Goal: Download file/media

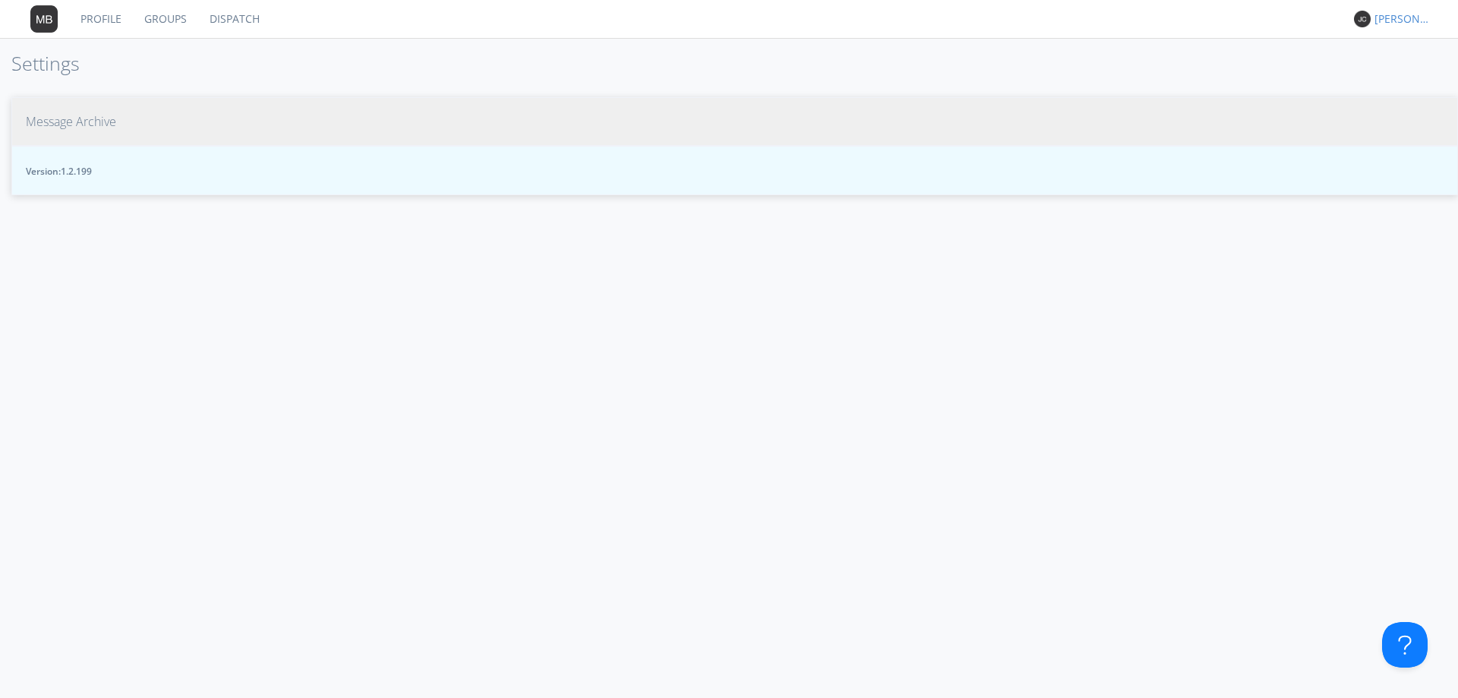
click at [80, 117] on span "Message Archive" at bounding box center [71, 121] width 90 height 17
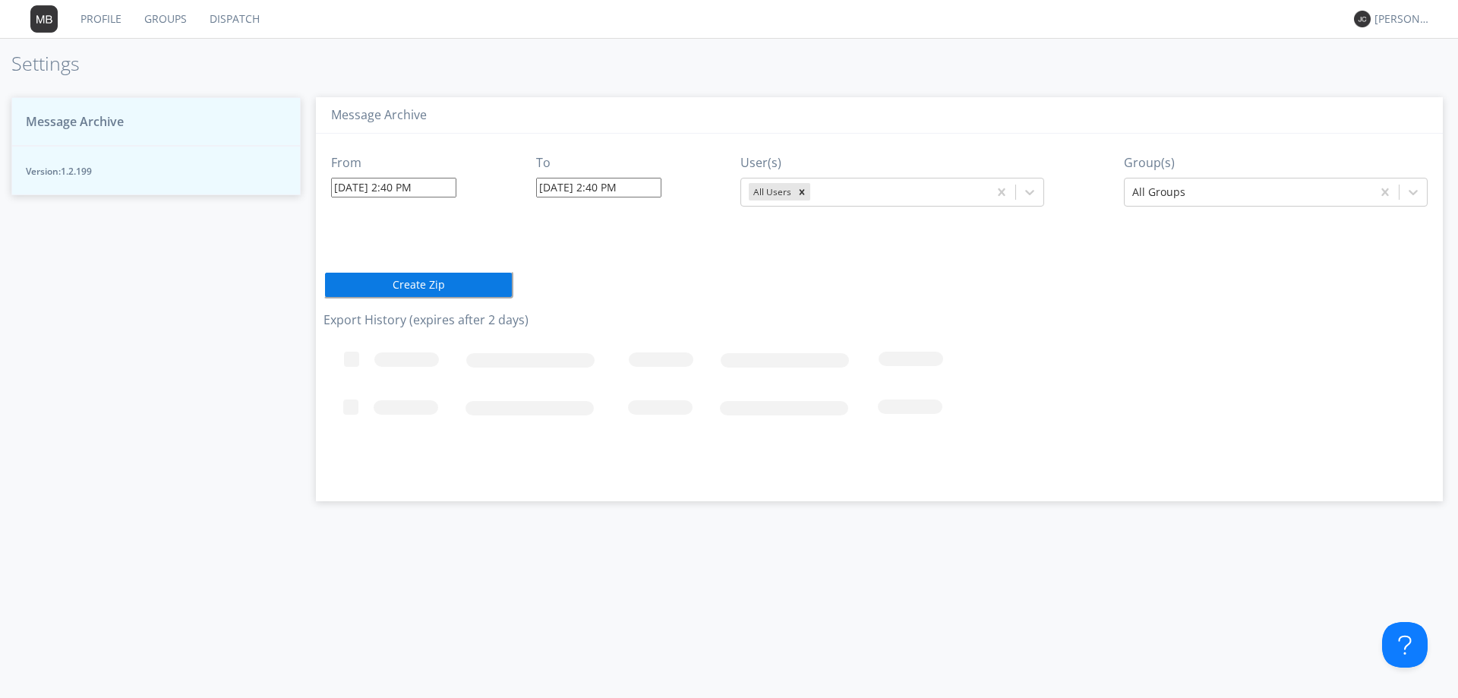
click at [211, 21] on link "Dispatch" at bounding box center [234, 19] width 73 height 38
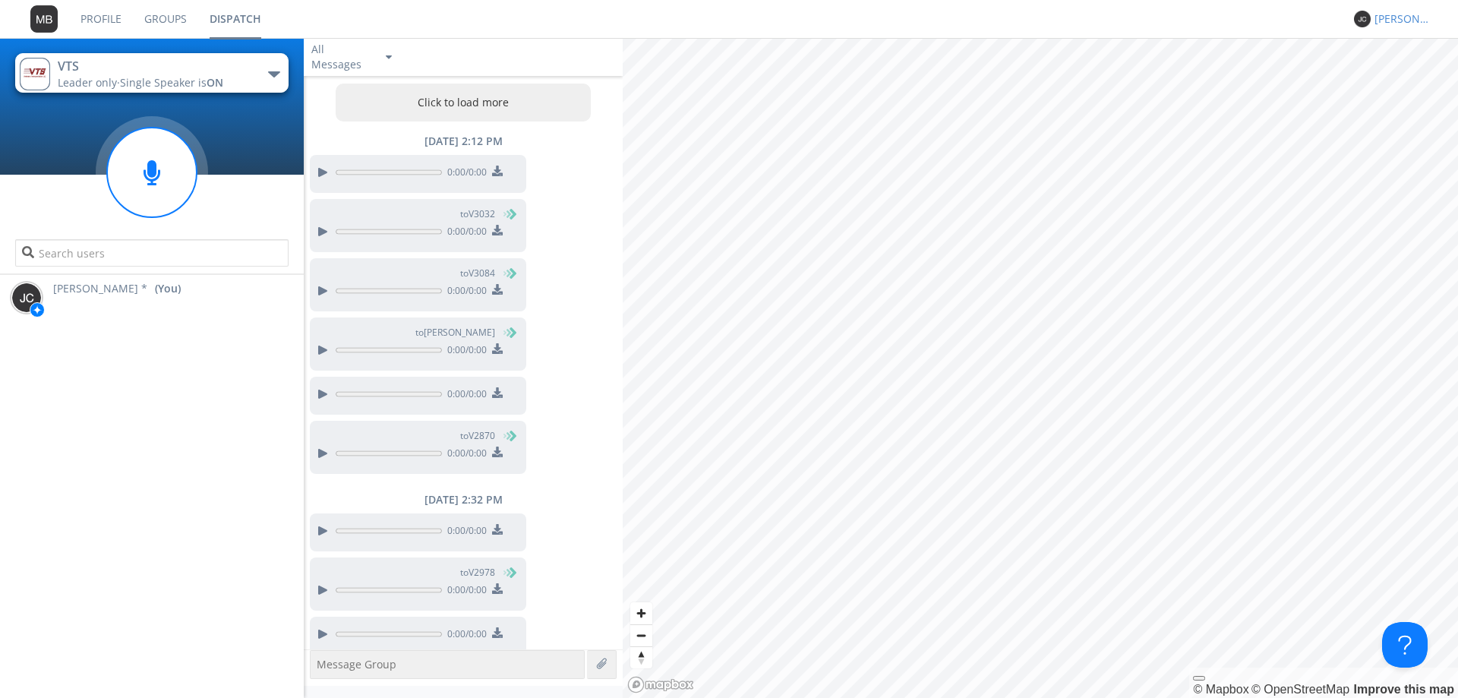
click at [1408, 21] on div "[PERSON_NAME] *" at bounding box center [1403, 18] width 57 height 15
click at [1398, 54] on div "Settings" at bounding box center [1410, 52] width 78 height 27
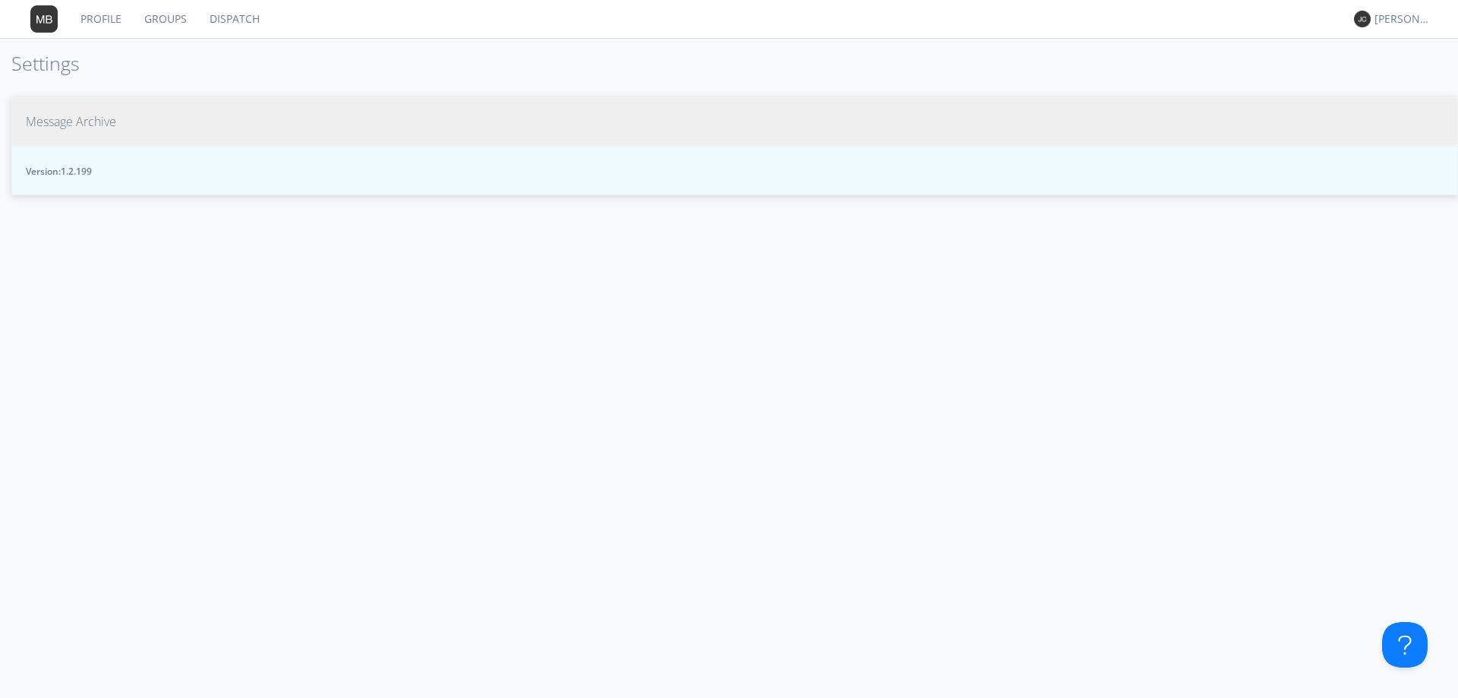
click at [79, 119] on span "Message Archive" at bounding box center [71, 121] width 90 height 17
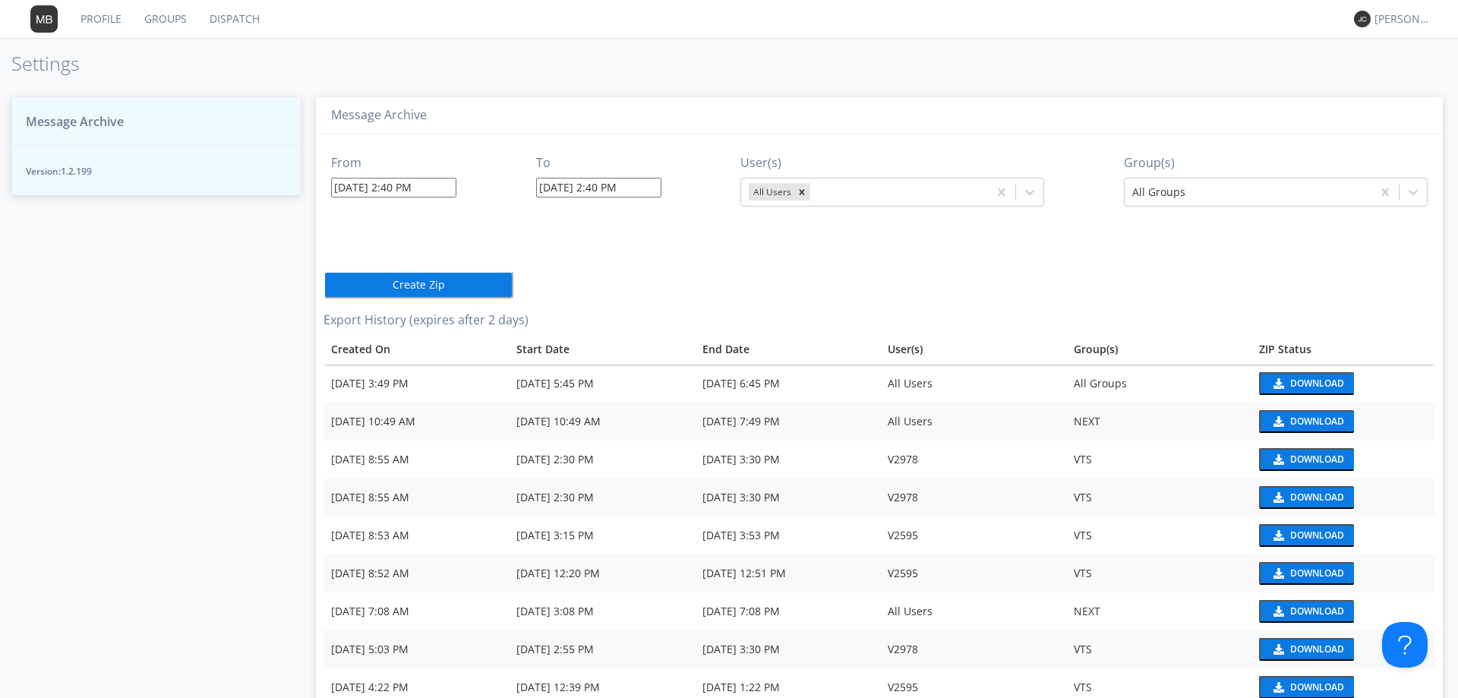
click at [383, 185] on input "[DATE] 2:40 PM" at bounding box center [393, 188] width 125 height 20
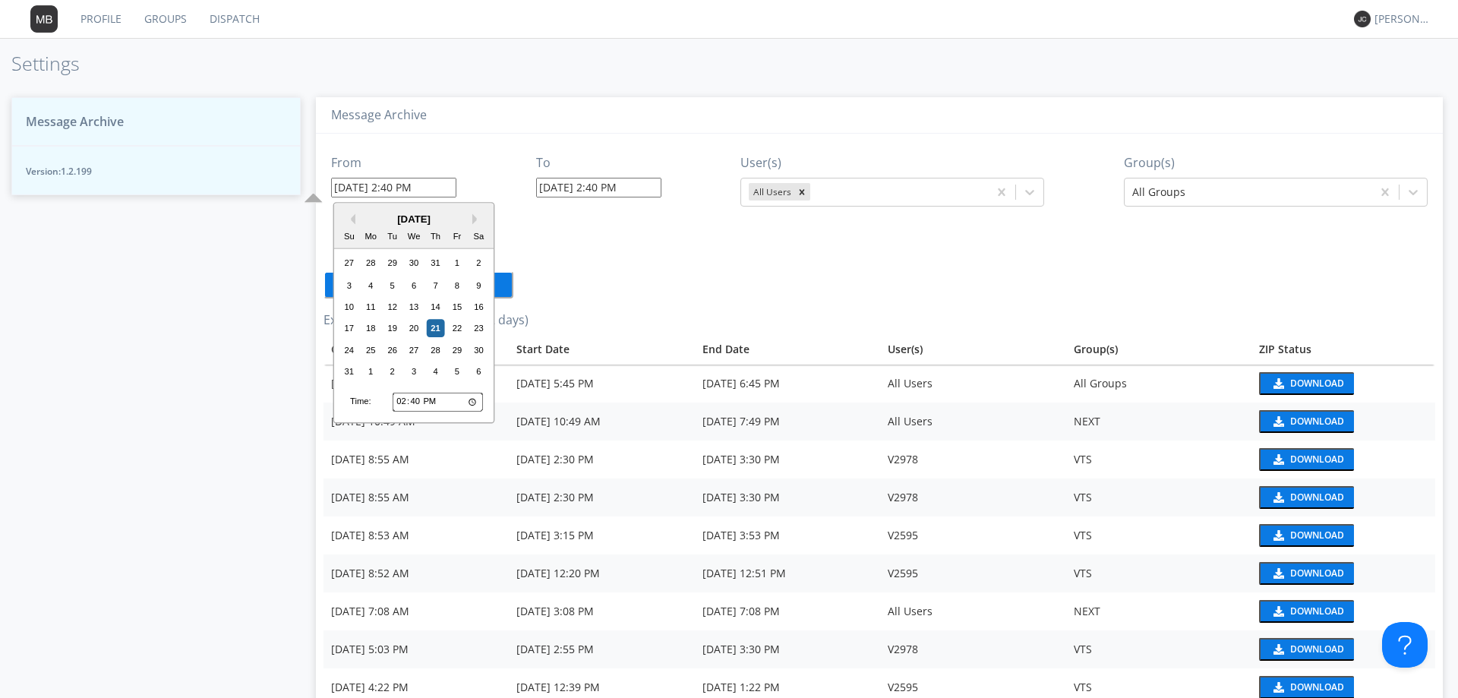
click at [402, 401] on input "14:40" at bounding box center [438, 402] width 90 height 20
type input "13:40"
type input "[DATE] 1:40 PM"
type input "12:40"
type input "[DATE] 12:40 PM"
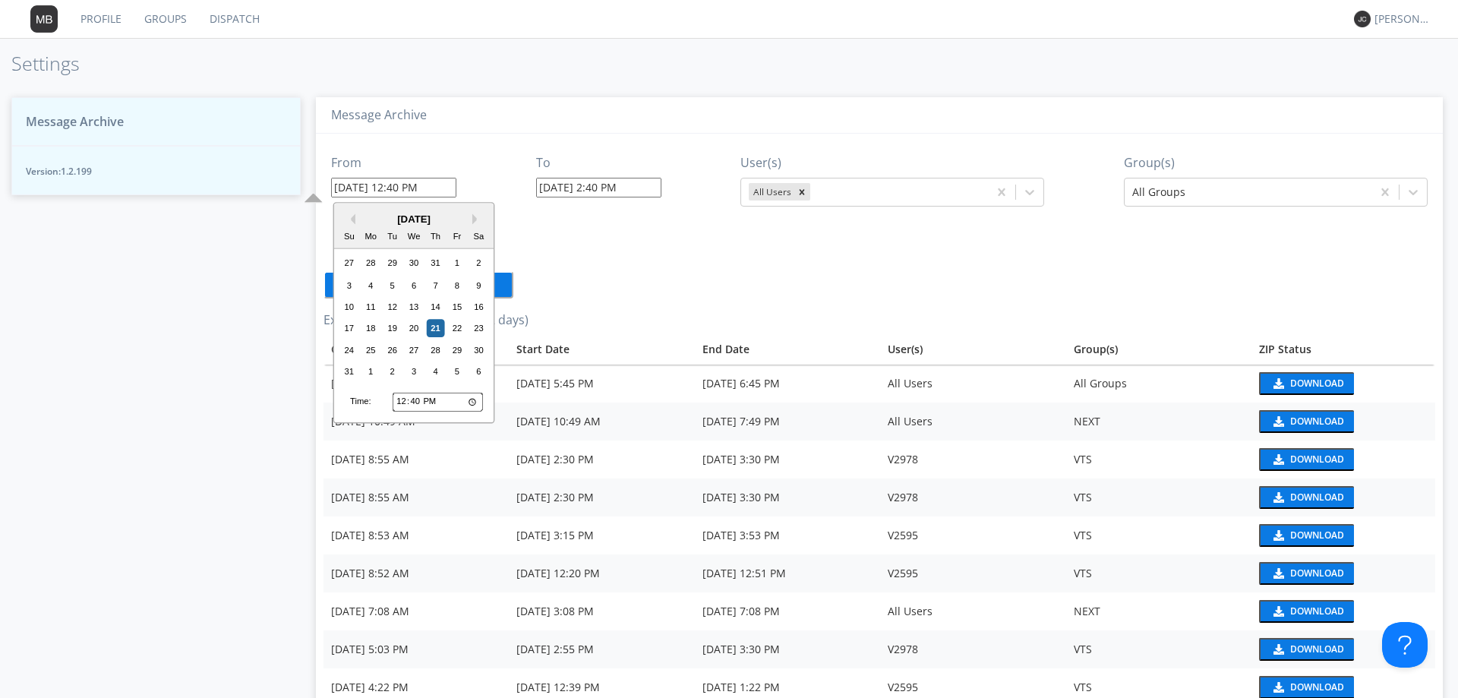
type input "12:00"
type input "[DATE] 12:00 PM"
click at [438, 333] on div "21" at bounding box center [436, 329] width 18 height 18
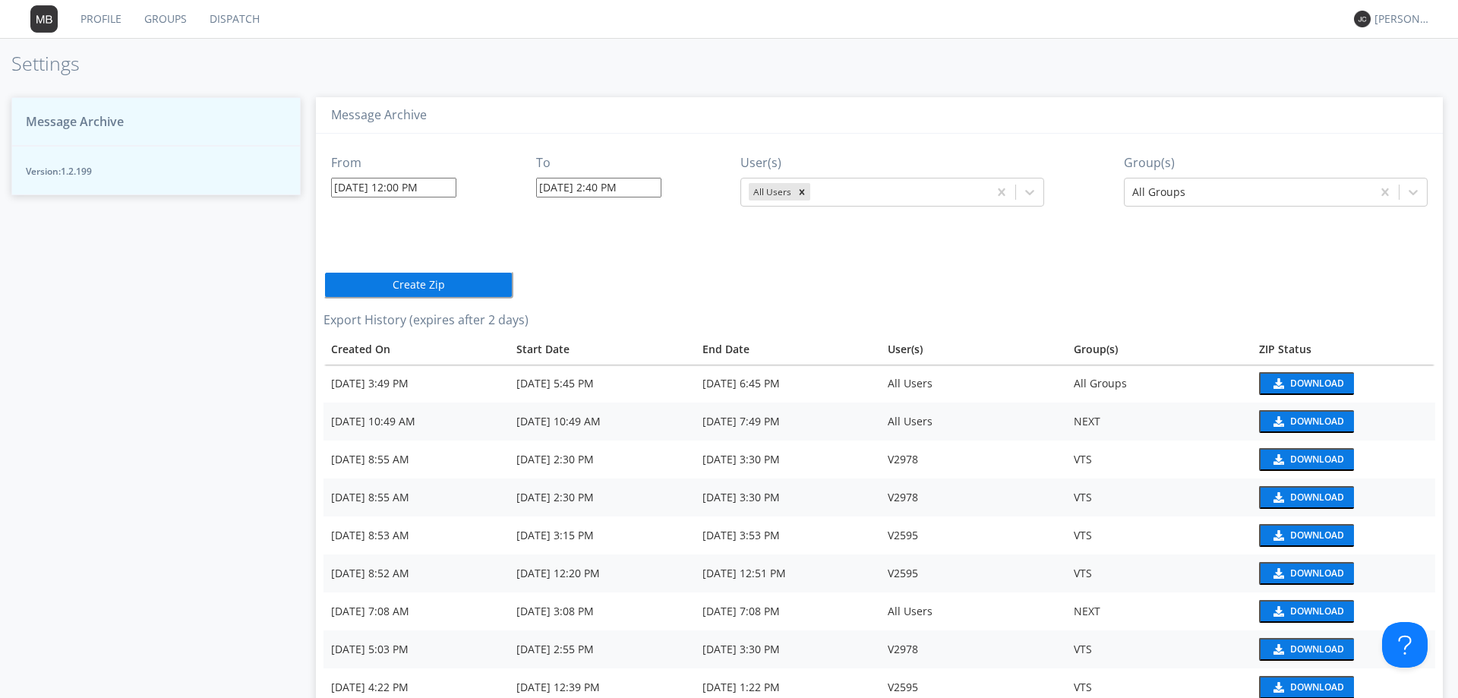
click at [558, 185] on input "[DATE] 2:40 PM" at bounding box center [598, 188] width 125 height 20
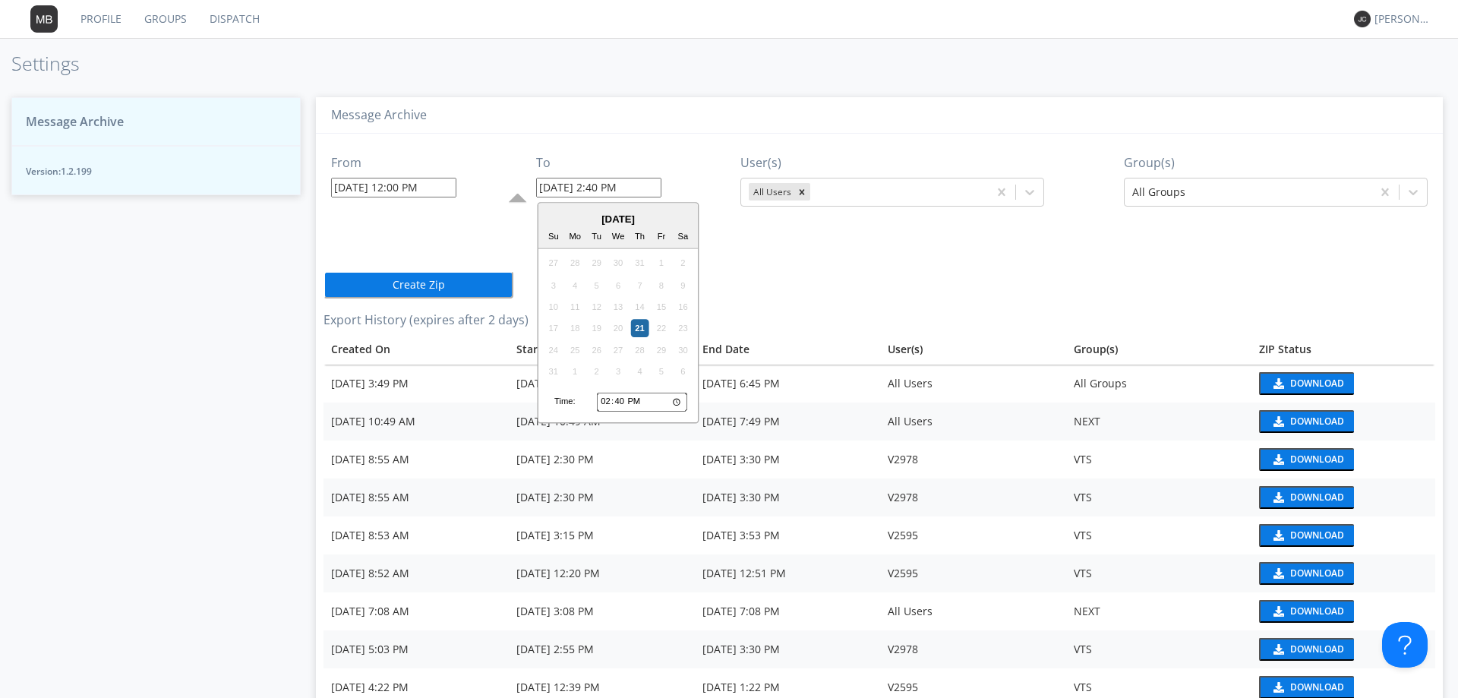
click at [608, 403] on input "14:40" at bounding box center [642, 402] width 90 height 20
type input "13:40"
type input "[DATE] 1:40 PM"
type input "22:40"
type input "[DATE] 10:40 PM"
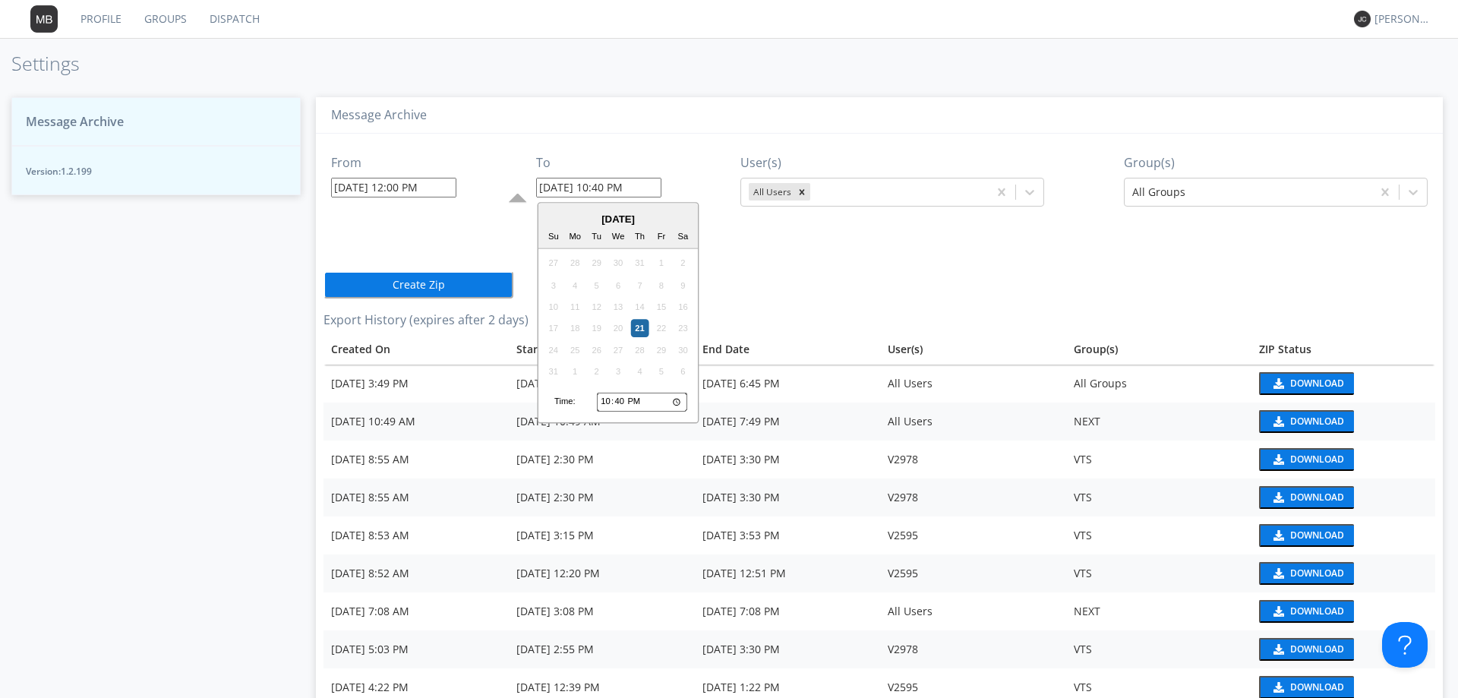
click at [608, 403] on input "22:40" at bounding box center [642, 402] width 90 height 20
type input "13:40"
type input "[DATE] 1:40 PM"
type input "13:00"
type input "[DATE] 1:00 PM"
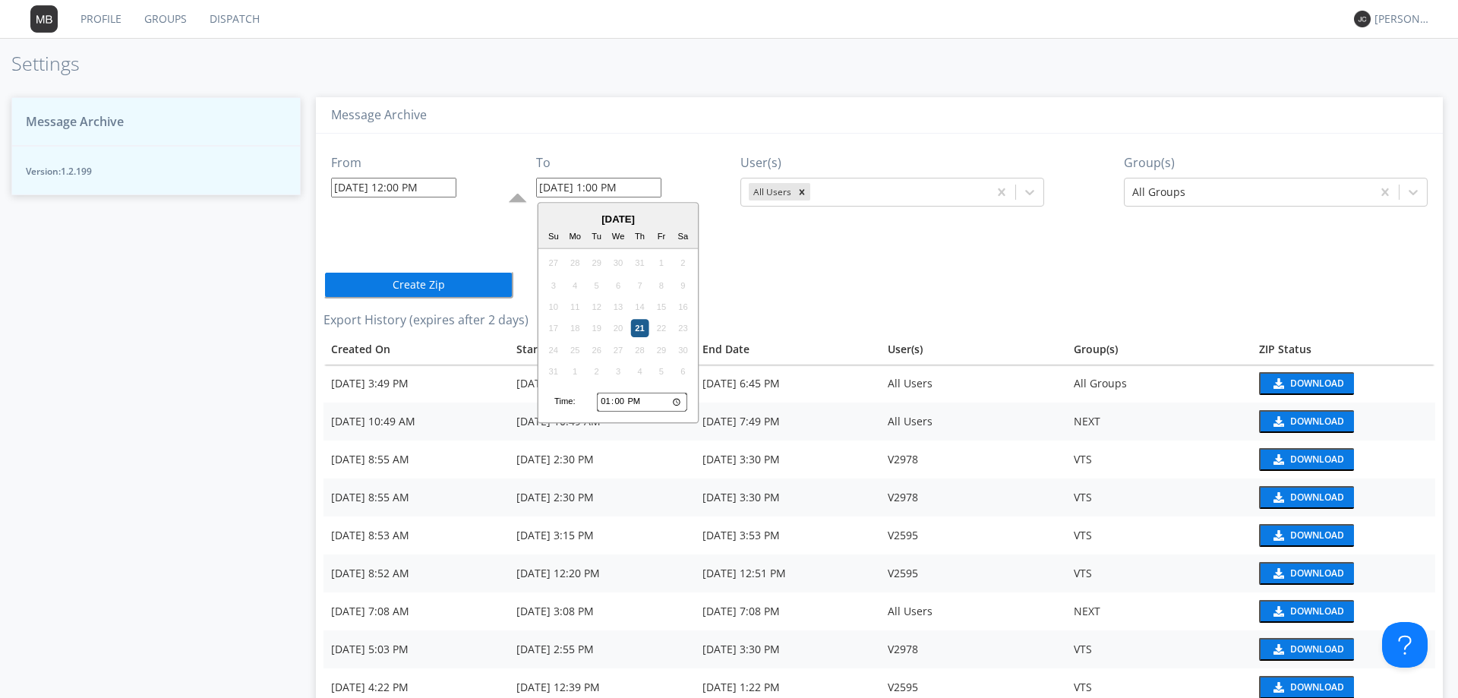
click at [641, 329] on div "21" at bounding box center [640, 329] width 18 height 18
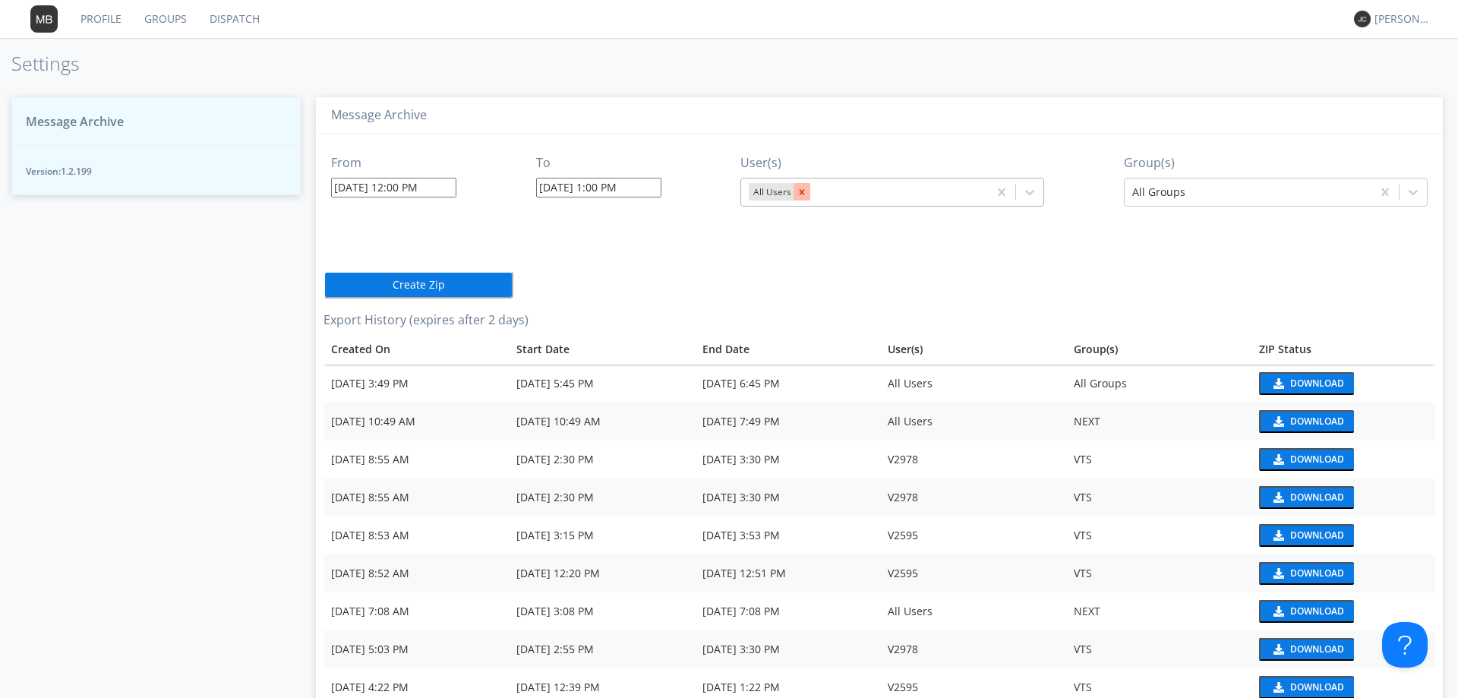
click at [801, 197] on icon "Remove All Users" at bounding box center [802, 192] width 11 height 11
click at [803, 194] on div at bounding box center [878, 192] width 259 height 18
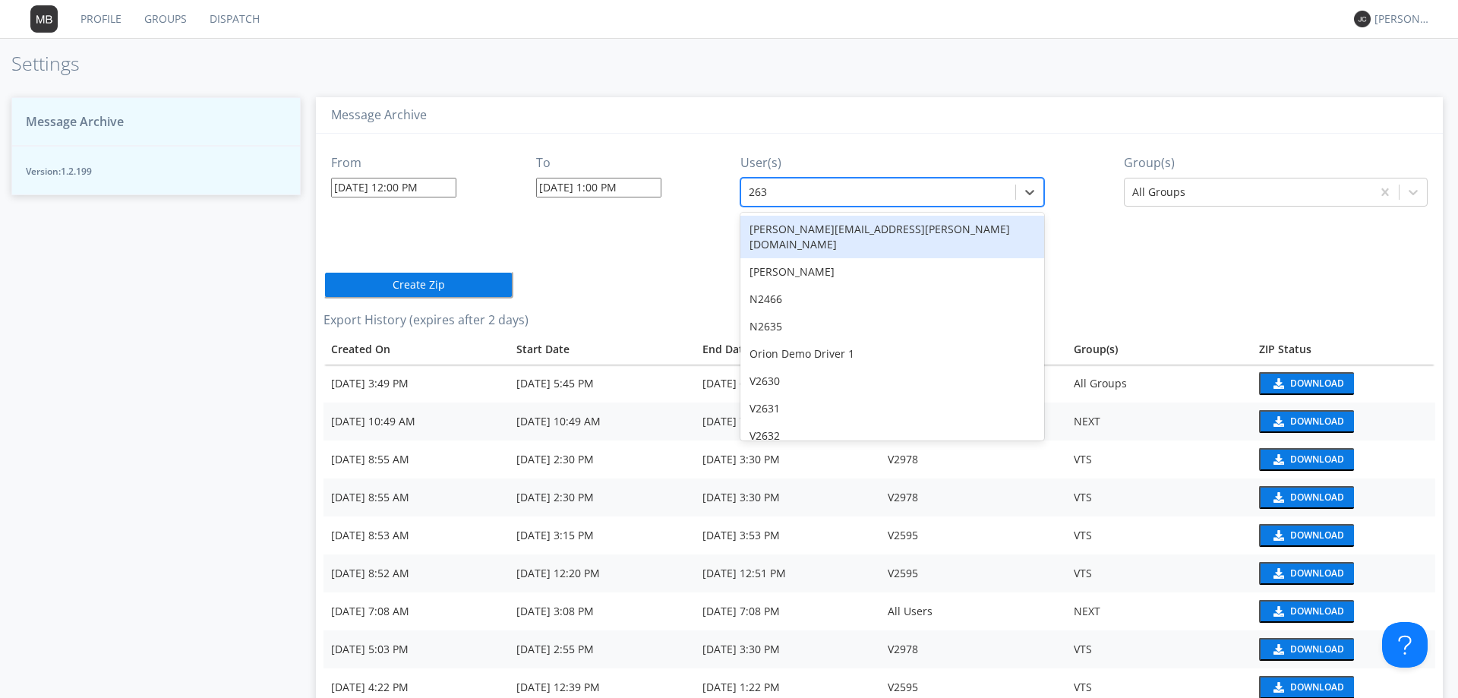
type input "2631"
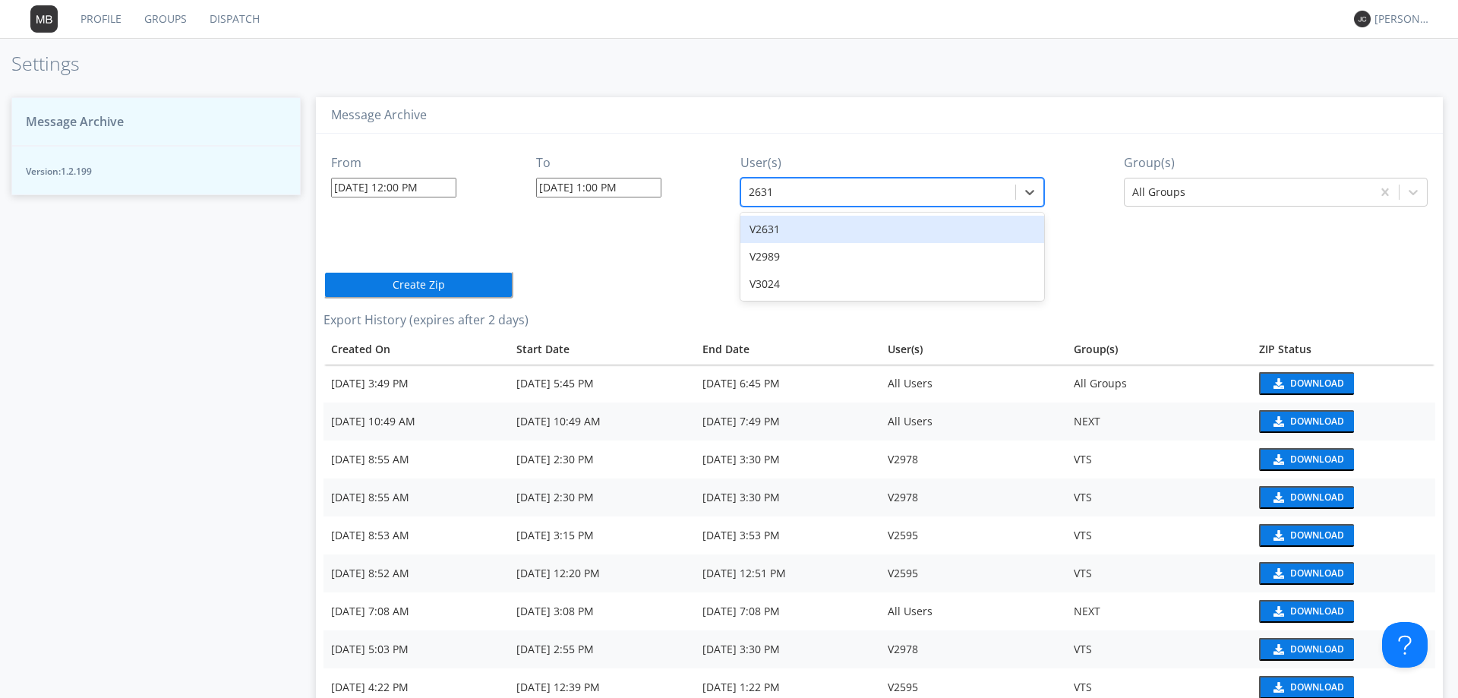
click at [771, 224] on div "V2631" at bounding box center [892, 229] width 304 height 27
click at [1163, 191] on div at bounding box center [1248, 192] width 232 height 18
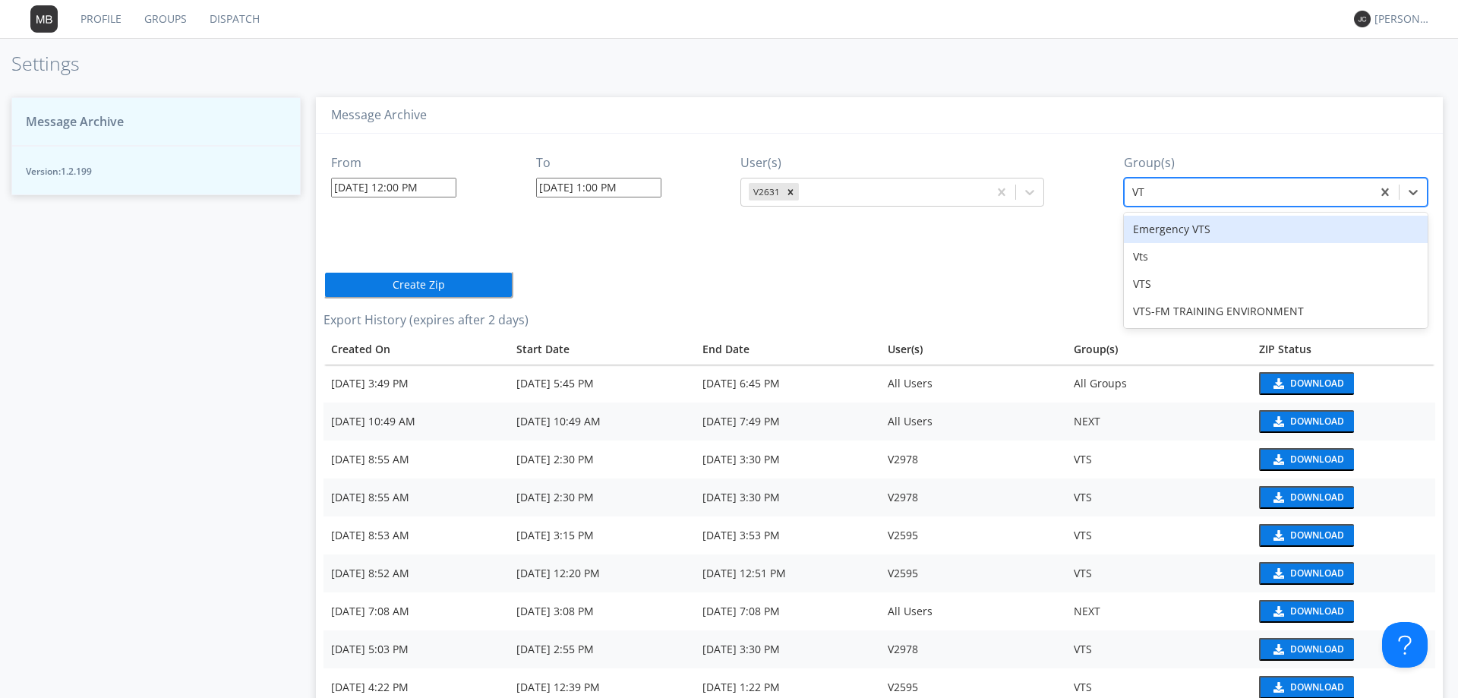
type input "VTS"
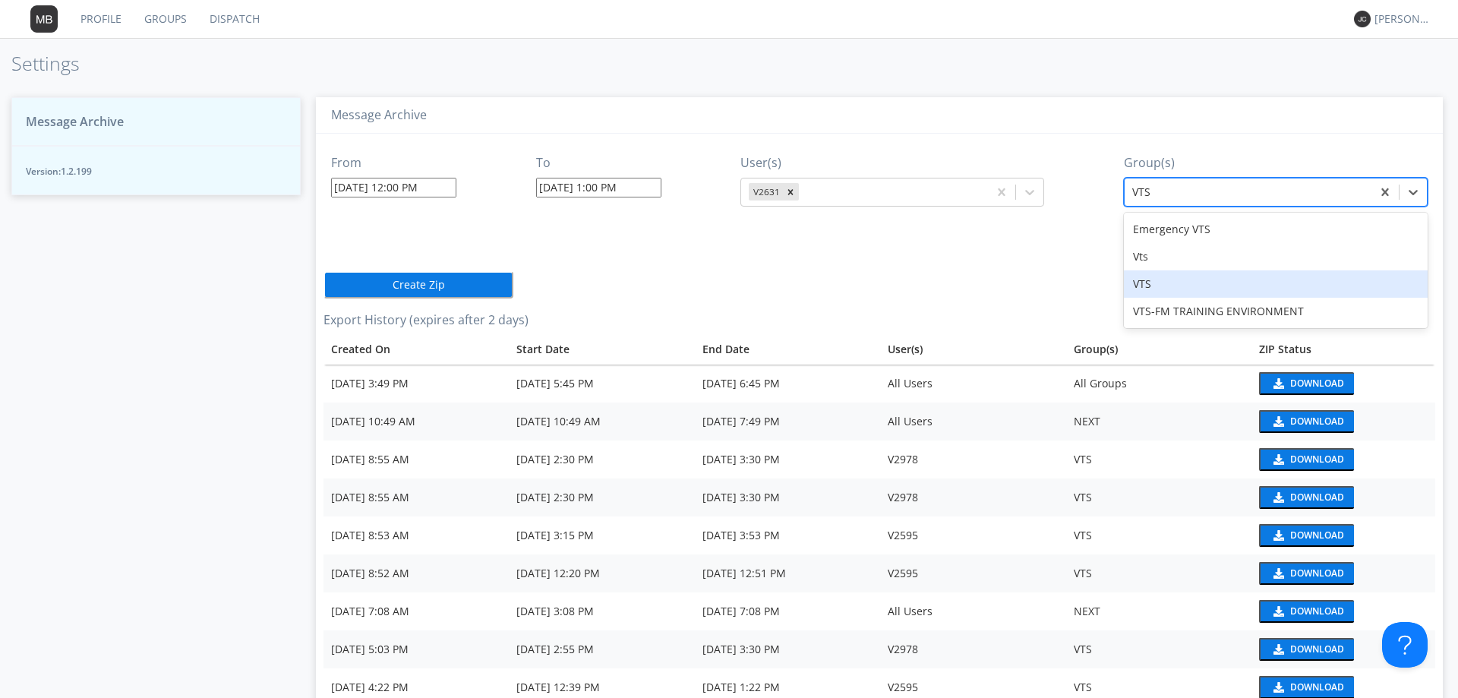
click at [1143, 286] on div "VTS" at bounding box center [1276, 283] width 304 height 27
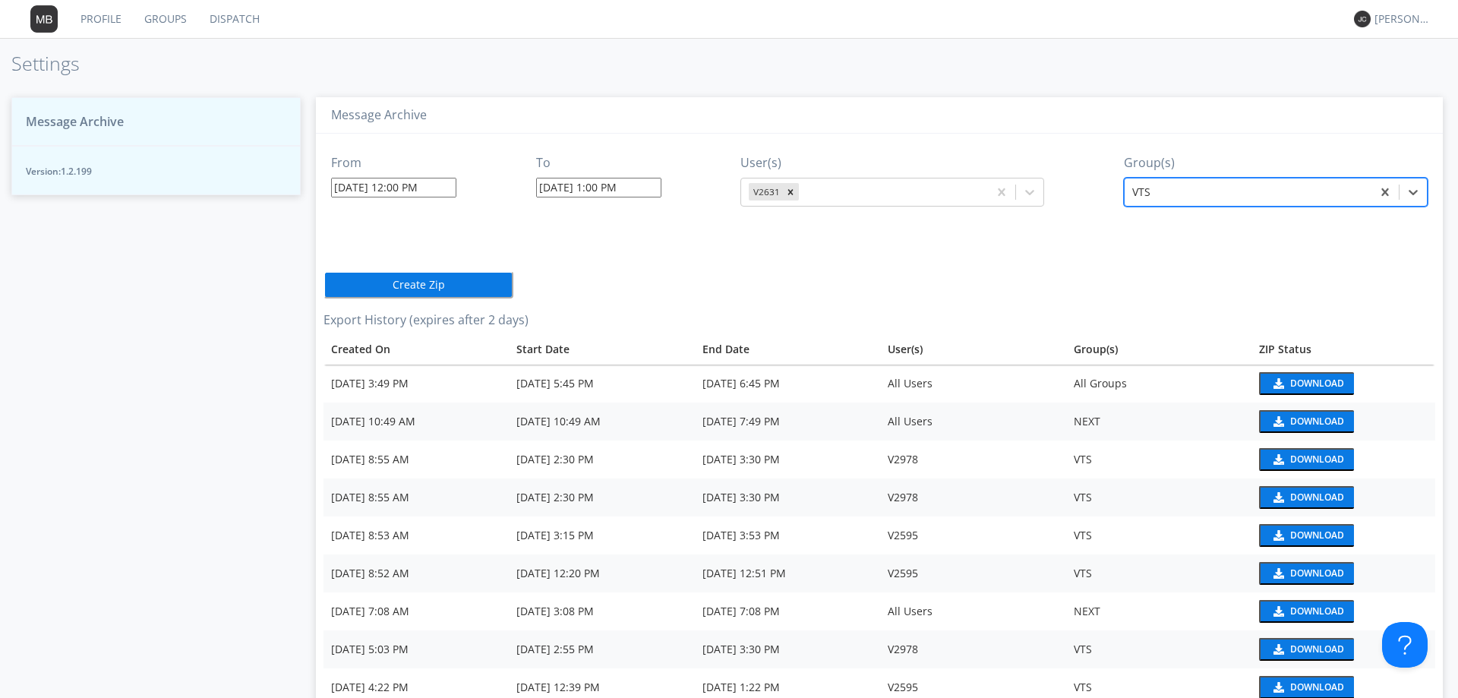
click at [453, 284] on button "Create Zip" at bounding box center [419, 284] width 190 height 27
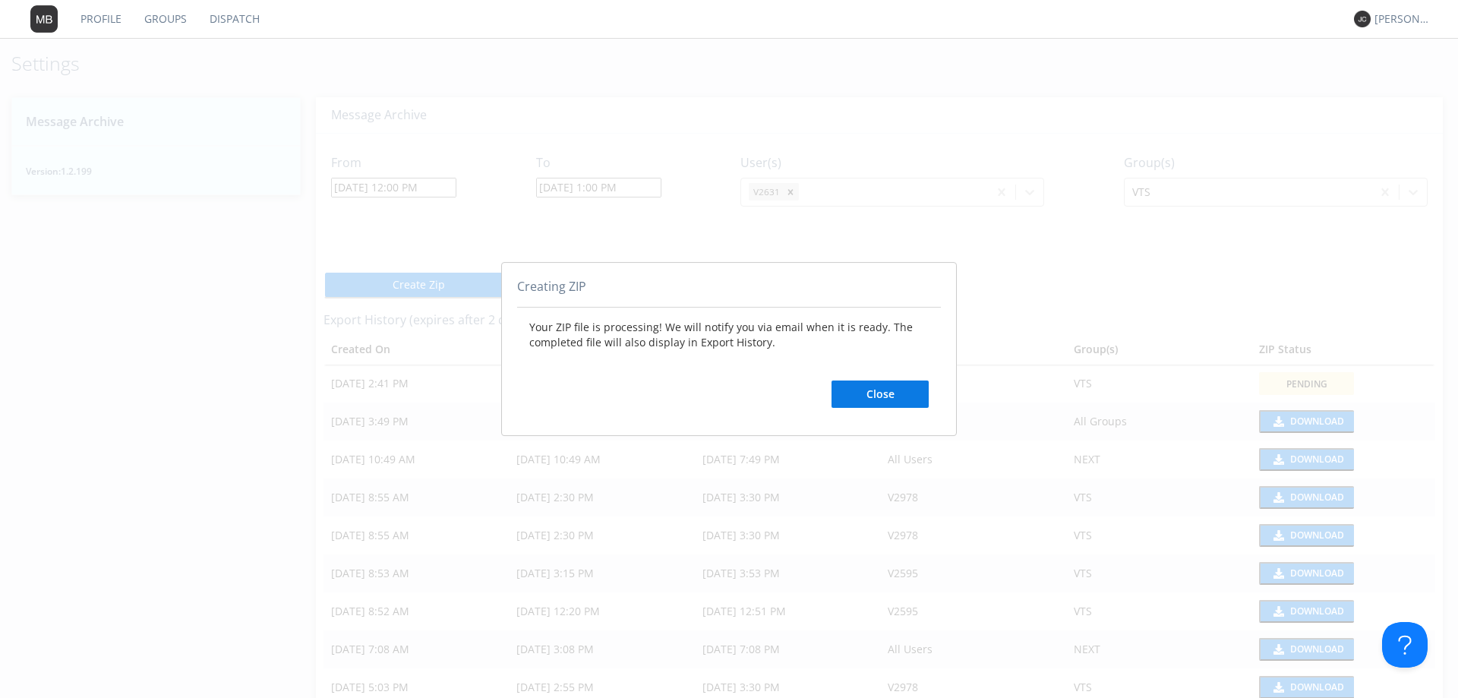
click at [860, 390] on button "Close" at bounding box center [880, 393] width 97 height 27
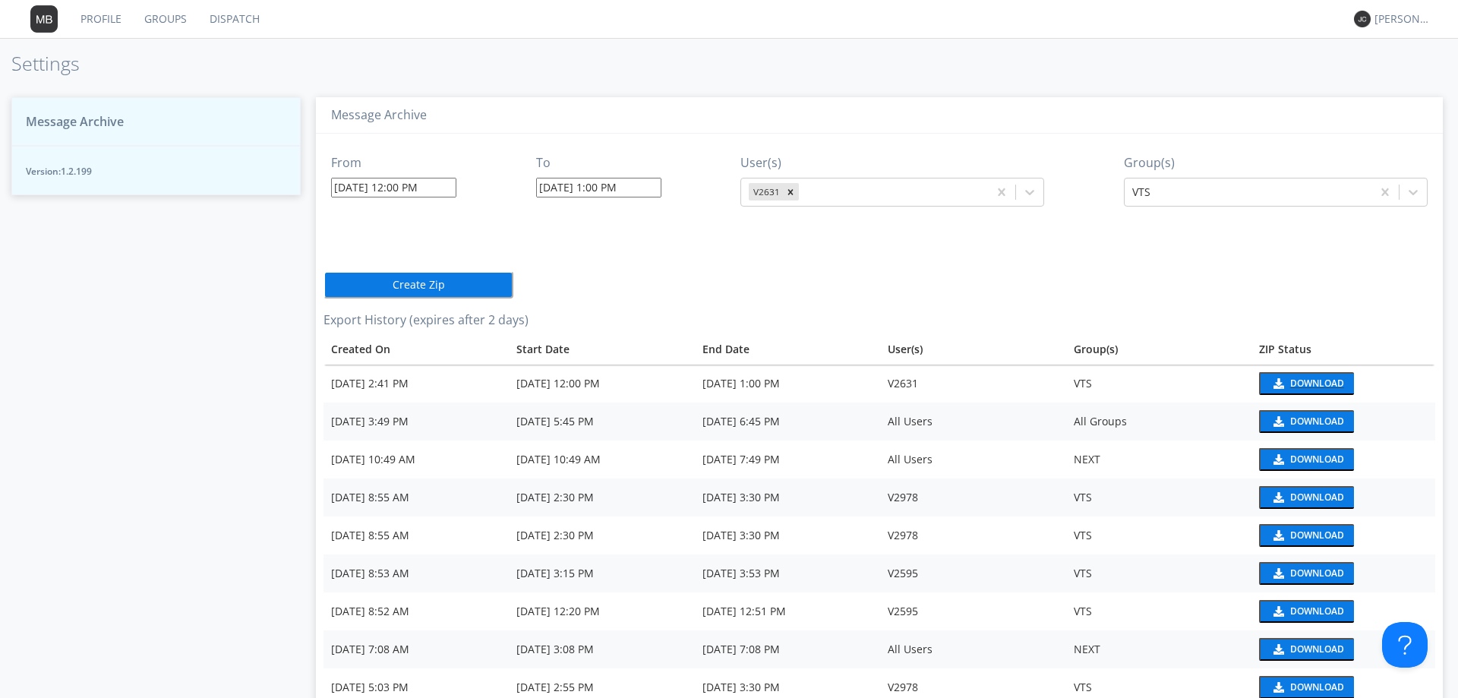
click at [1308, 383] on div "Download" at bounding box center [1317, 383] width 54 height 9
click at [223, 18] on link "Dispatch" at bounding box center [234, 19] width 73 height 38
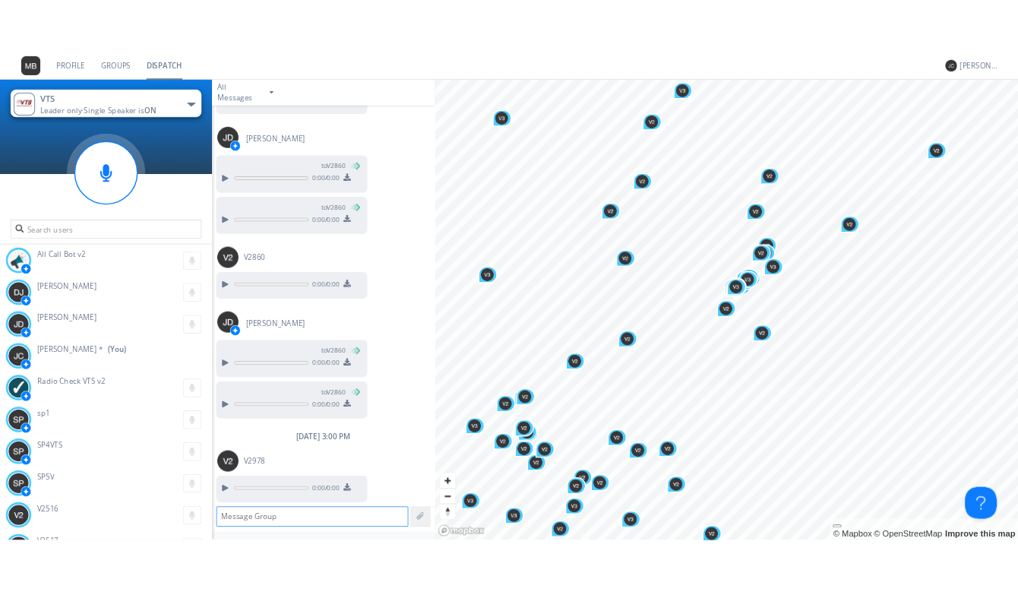
scroll to position [1482, 0]
